Goal: Task Accomplishment & Management: Manage account settings

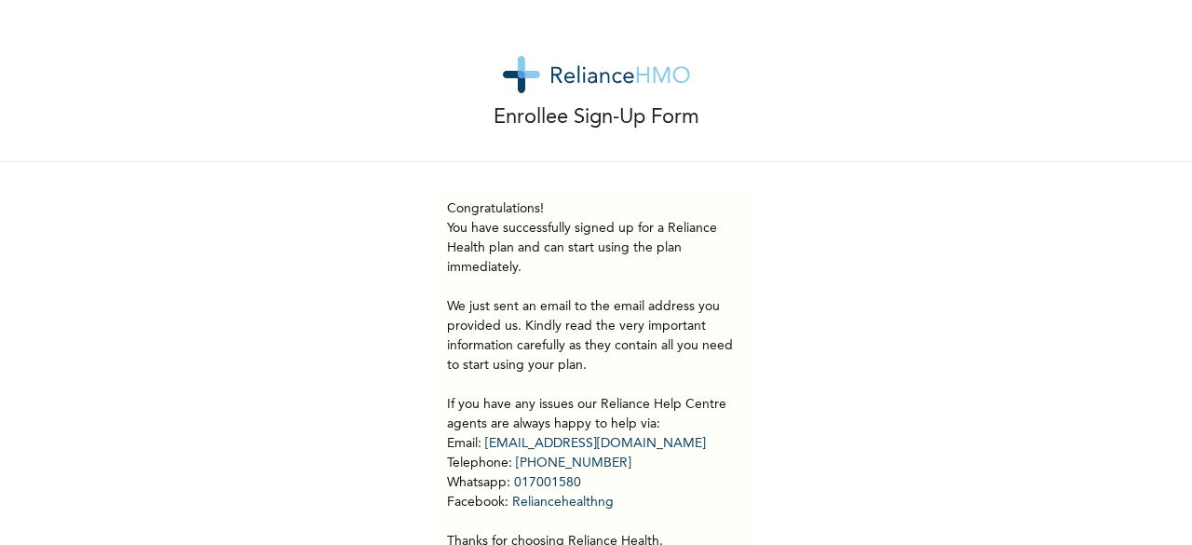
scroll to position [97, 0]
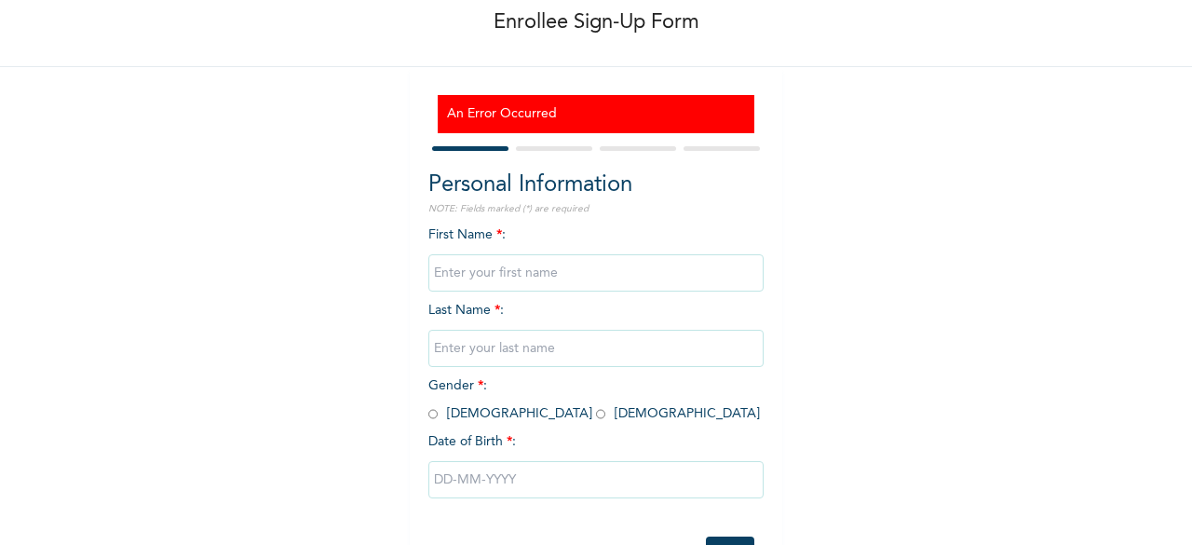
scroll to position [93, 0]
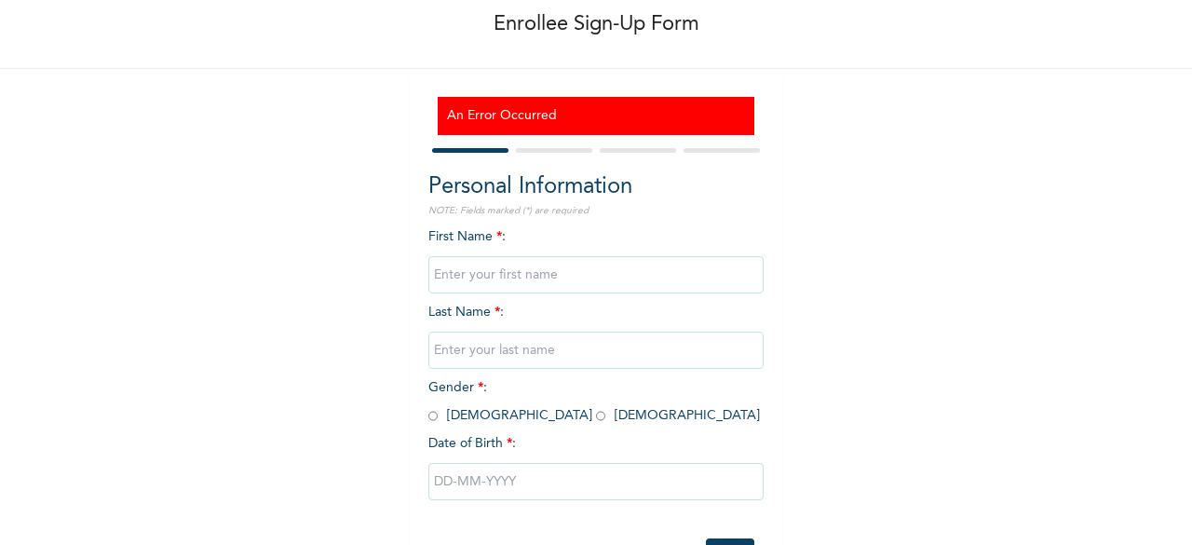
click at [483, 274] on input "text" at bounding box center [595, 274] width 335 height 37
click at [464, 351] on input "text" at bounding box center [595, 349] width 335 height 37
click at [551, 494] on input "text" at bounding box center [595, 481] width 335 height 37
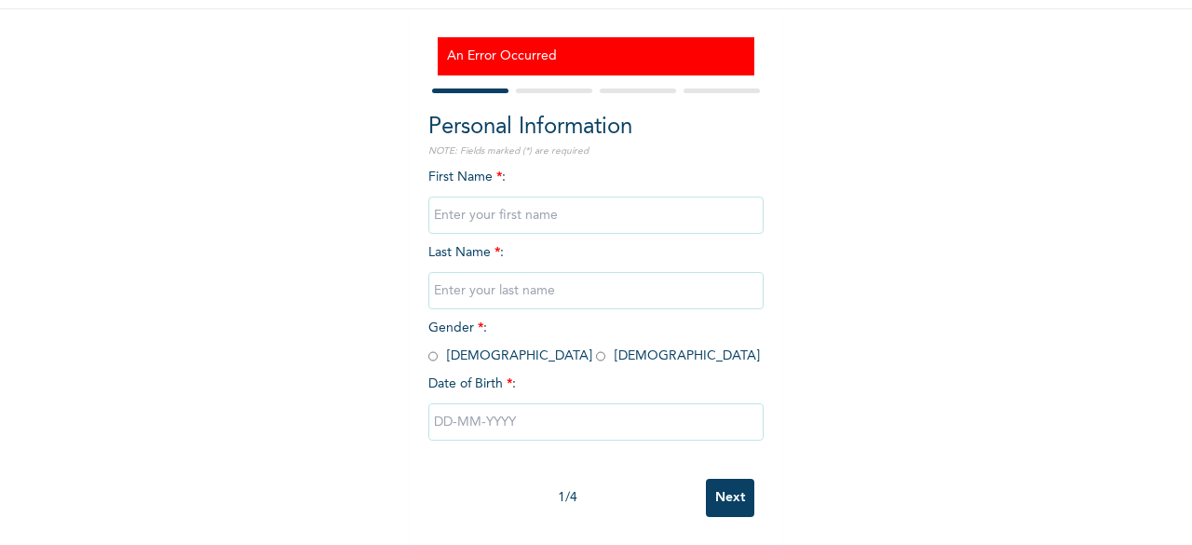
select select "9"
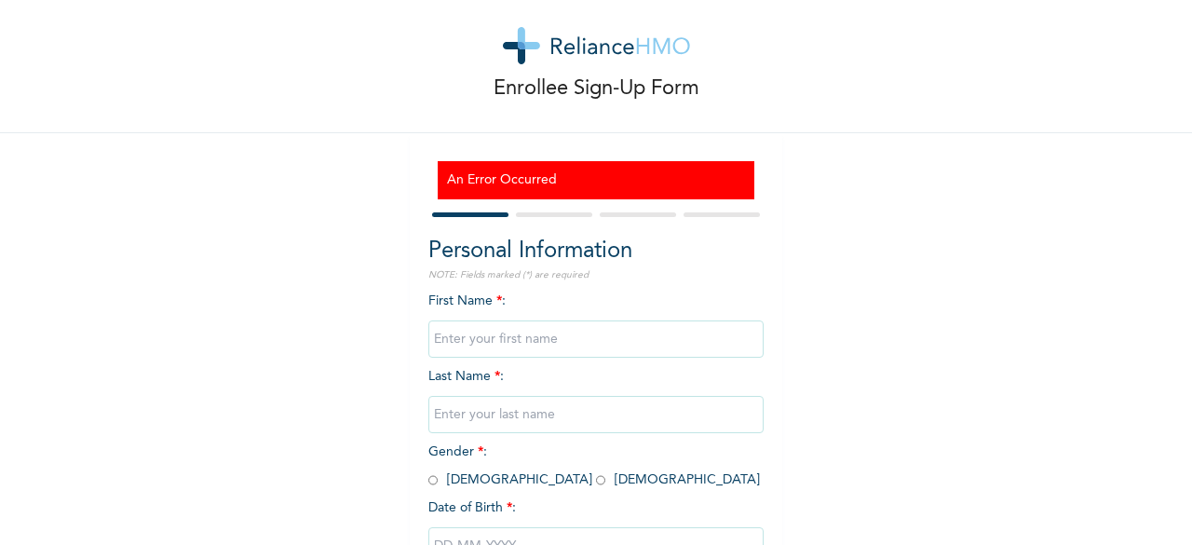
scroll to position [0, 0]
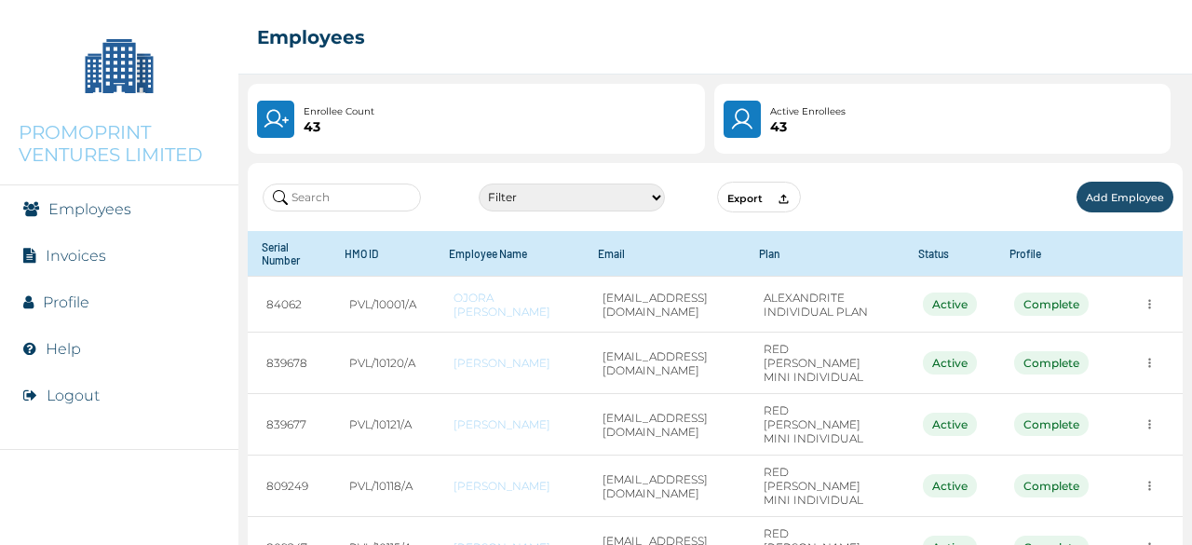
scroll to position [423, 0]
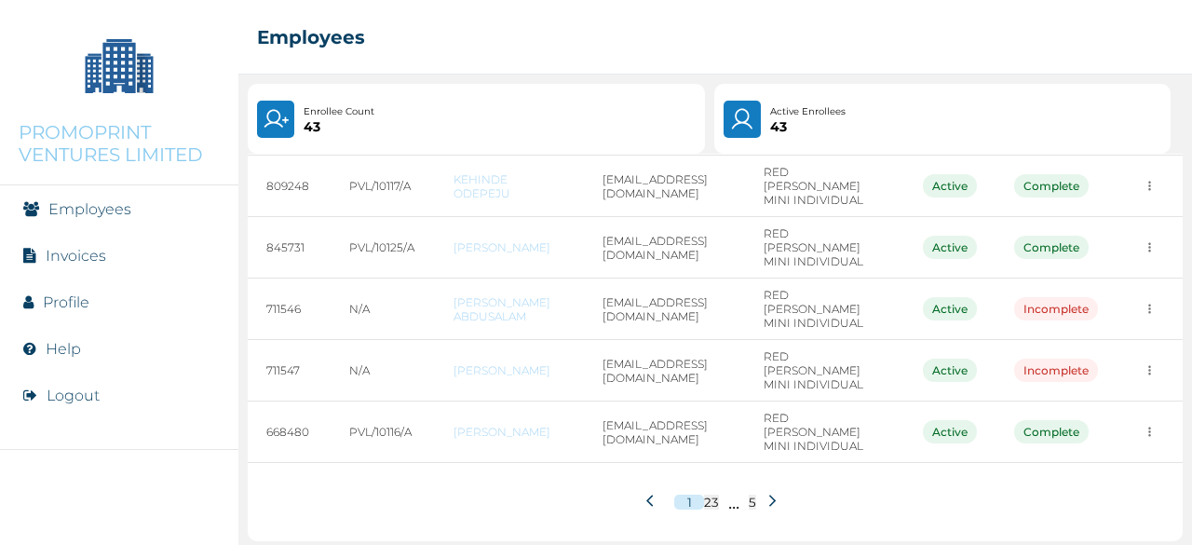
click at [767, 493] on icon at bounding box center [772, 500] width 14 height 14
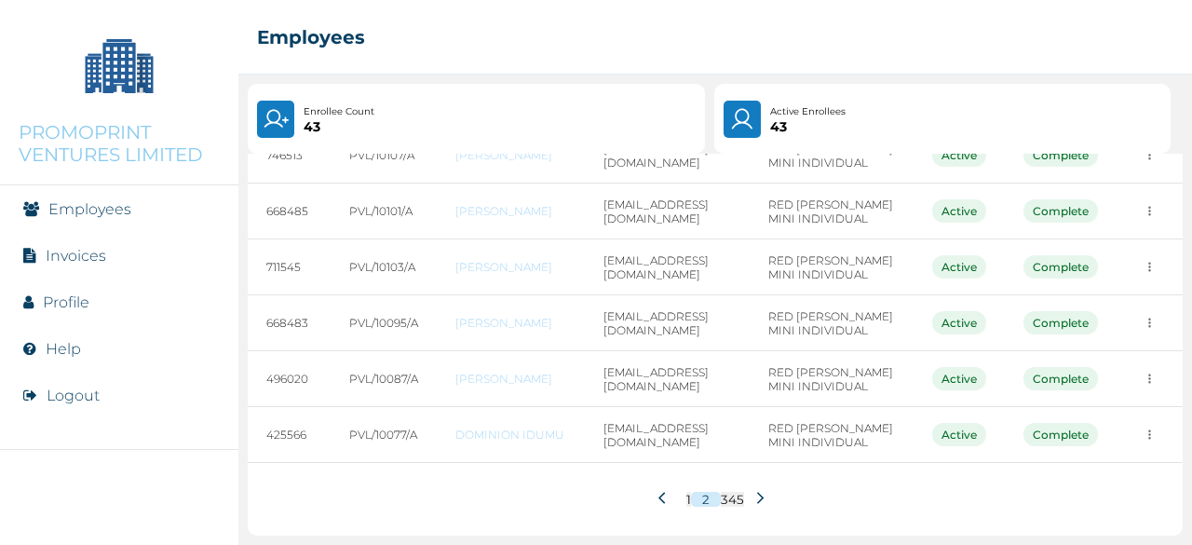
scroll to position [416, 0]
click at [649, 494] on button at bounding box center [665, 498] width 33 height 35
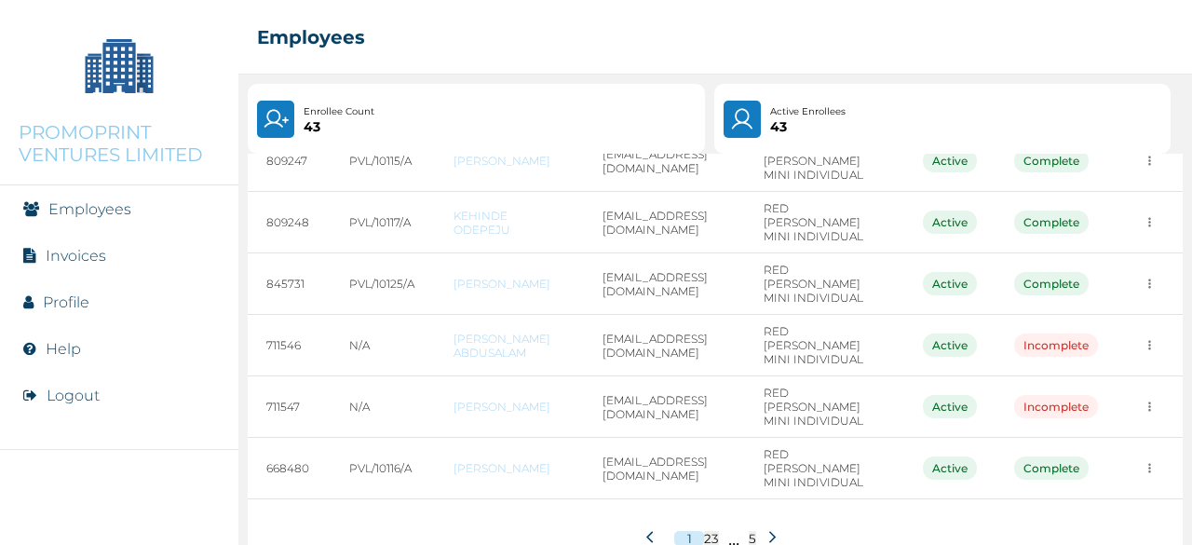
scroll to position [423, 0]
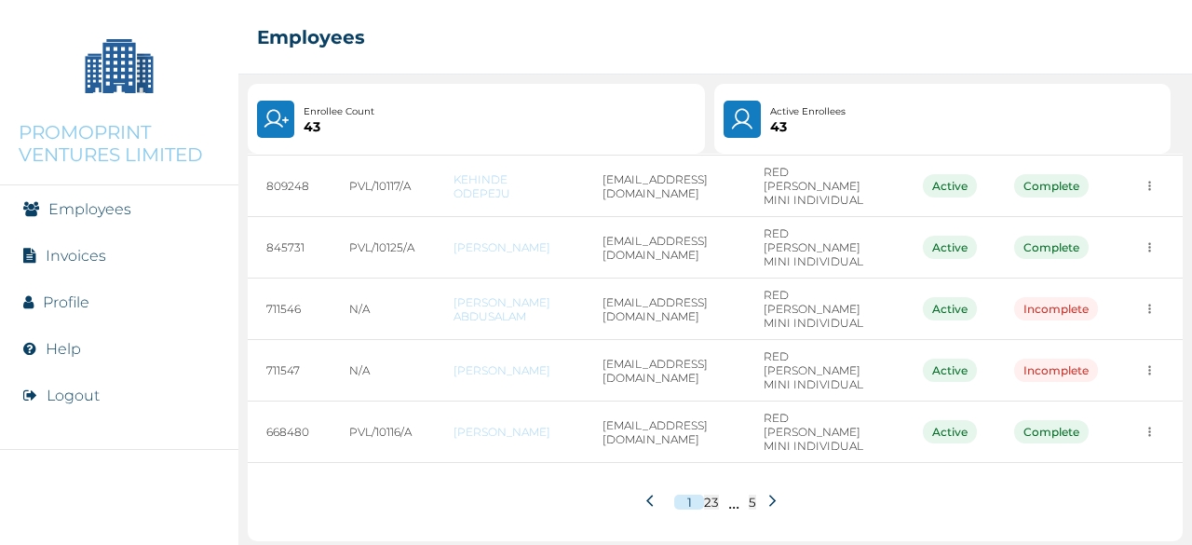
click at [767, 493] on icon at bounding box center [772, 500] width 14 height 14
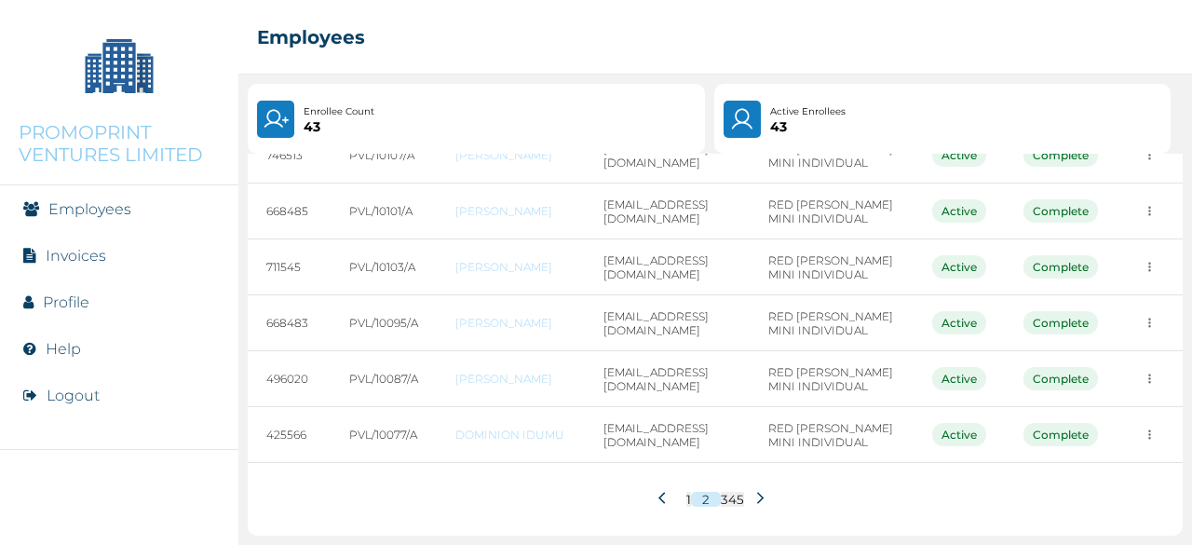
scroll to position [416, 0]
click at [753, 497] on icon at bounding box center [760, 498] width 14 height 14
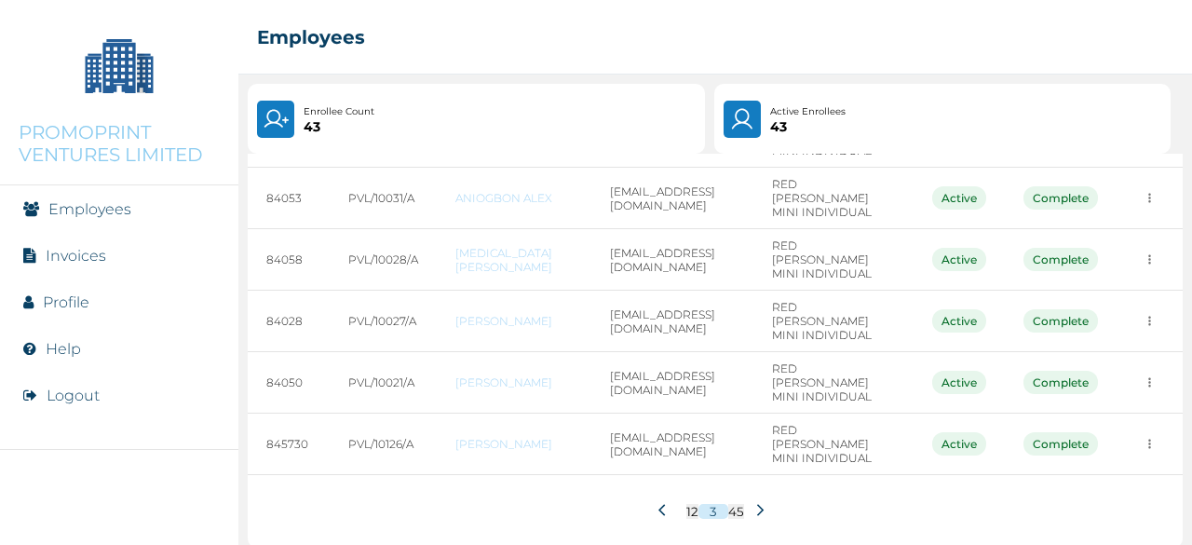
click at [753, 503] on icon at bounding box center [760, 510] width 14 height 14
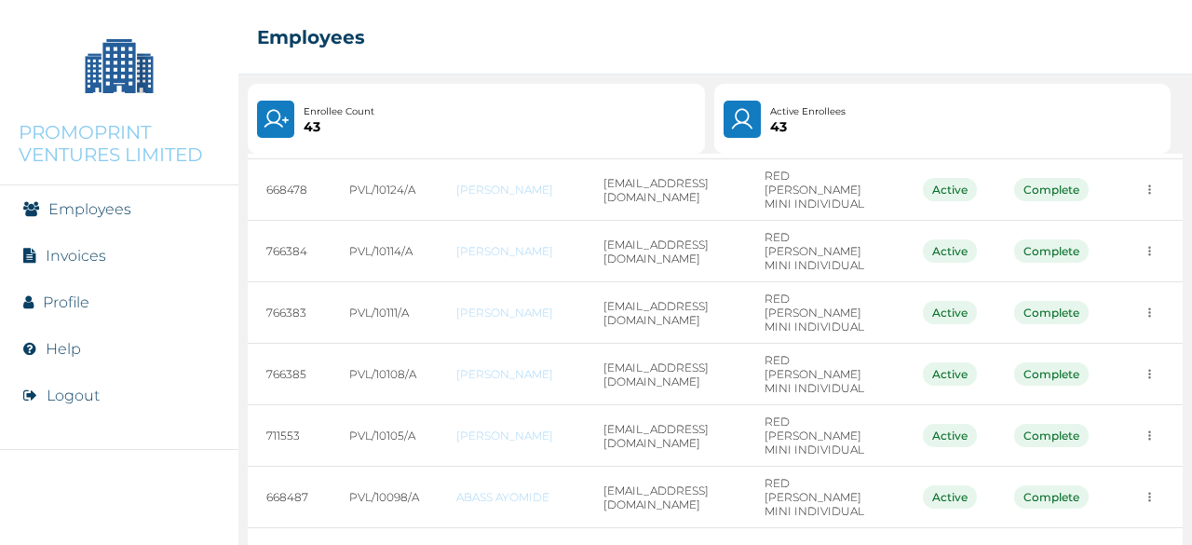
scroll to position [430, 0]
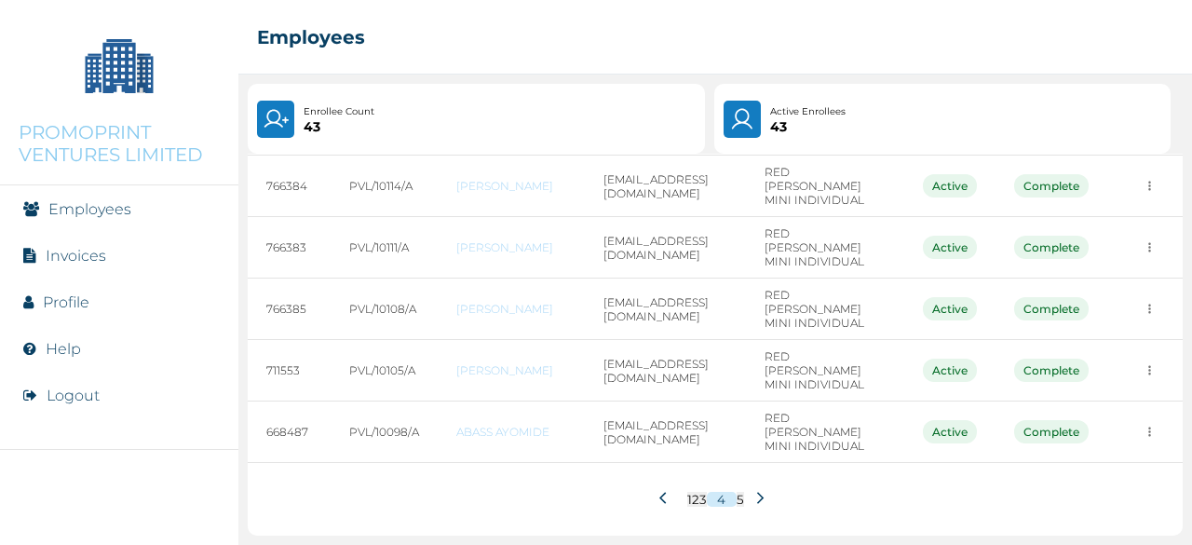
click at [756, 492] on icon at bounding box center [759, 498] width 7 height 12
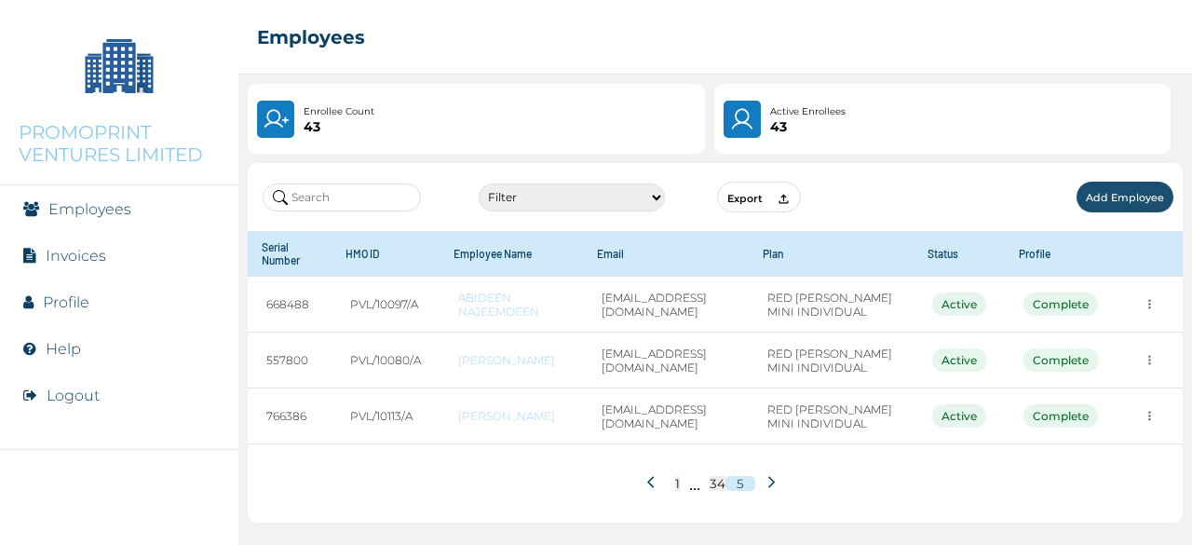
scroll to position [0, 0]
click at [1097, 191] on button "Add Employee" at bounding box center [1124, 197] width 97 height 31
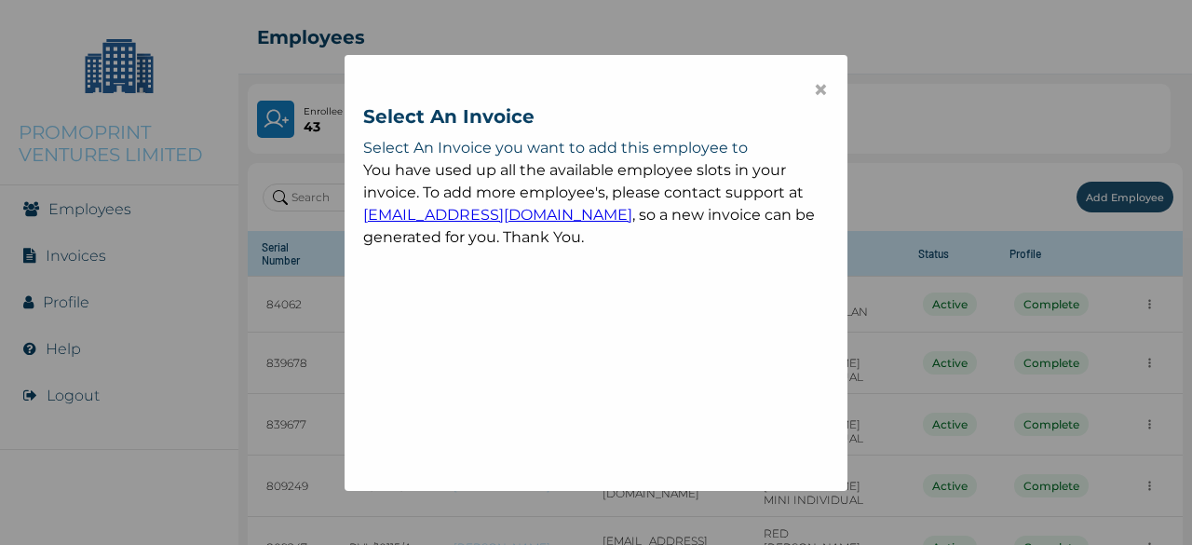
click at [817, 88] on span "×" at bounding box center [821, 90] width 16 height 32
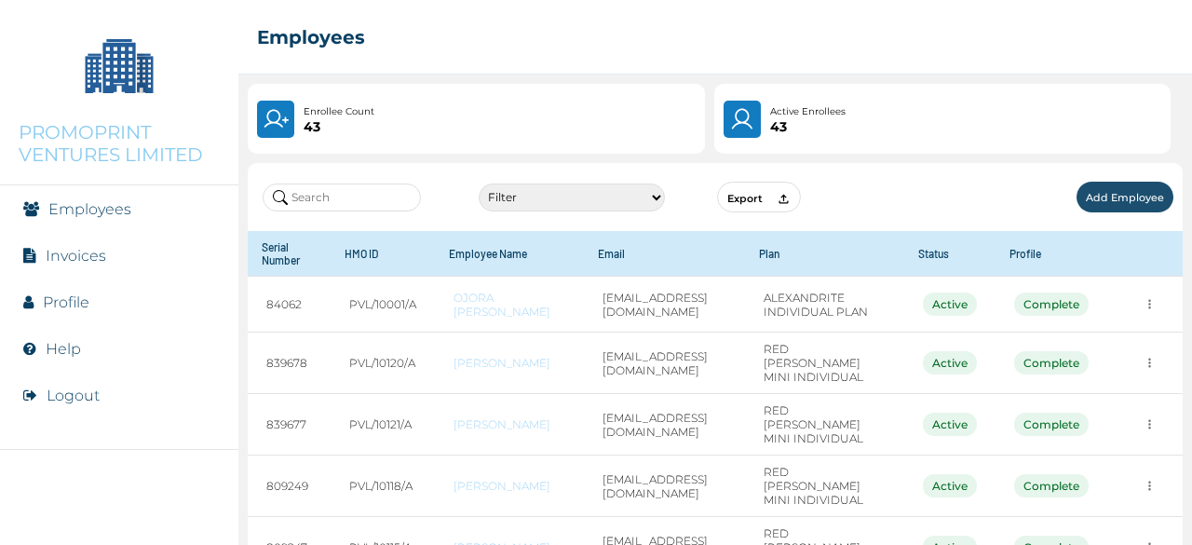
click at [55, 305] on link "Profile" at bounding box center [66, 302] width 47 height 18
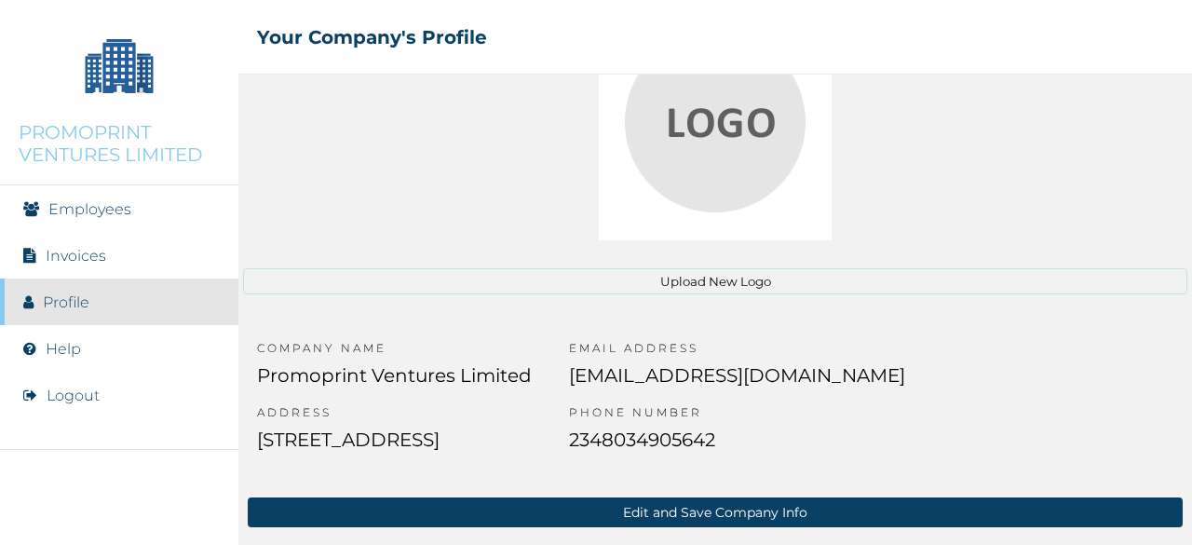
scroll to position [143, 0]
click at [89, 256] on link "Invoices" at bounding box center [76, 256] width 61 height 18
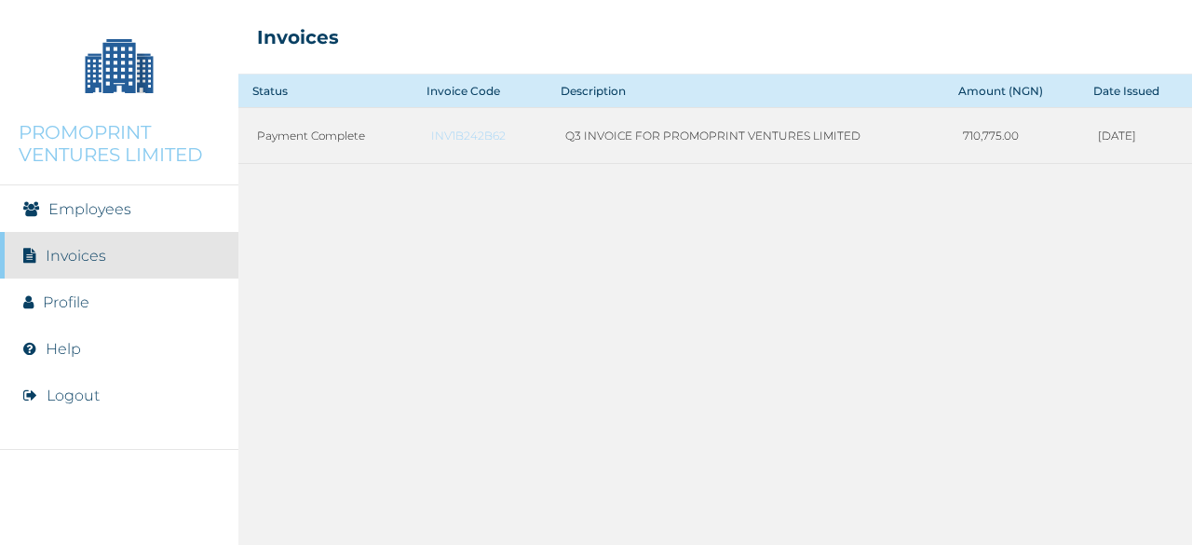
click at [599, 367] on div "Status Invoice Code Description Amount (NGN) Date Issued Payment Complete INV1B…" at bounding box center [714, 309] width 953 height 470
click at [450, 133] on link "INV1B242B62" at bounding box center [479, 135] width 97 height 14
